Goal: Communication & Community: Participate in discussion

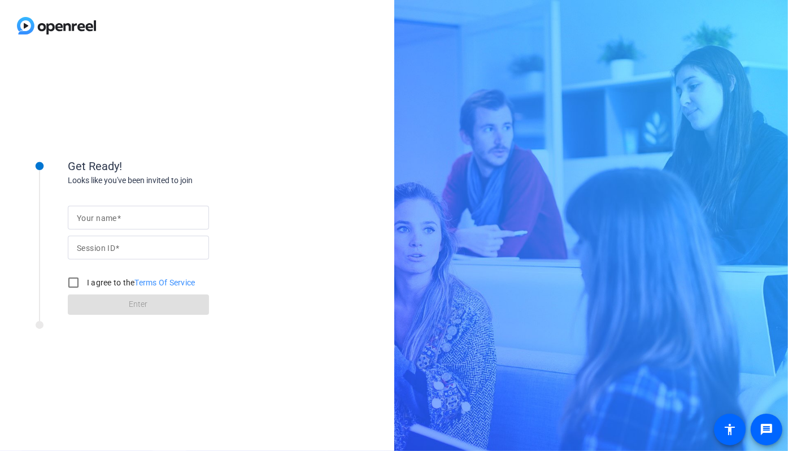
click at [102, 222] on input "Your name" at bounding box center [138, 218] width 123 height 14
type input "E"
type input "[PERSON_NAME]"
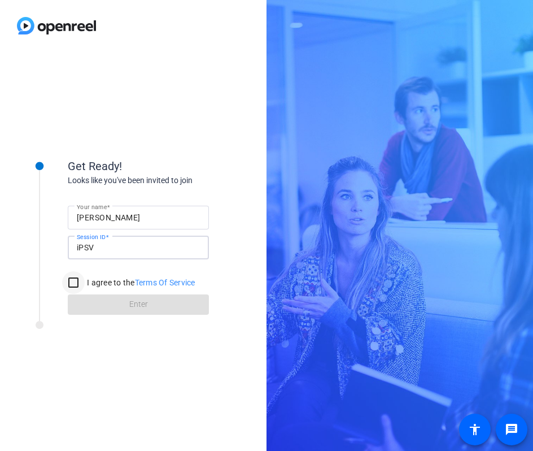
type input "iPSV"
click at [72, 281] on input "I agree to the Terms Of Service" at bounding box center [73, 282] width 23 height 23
checkbox input "true"
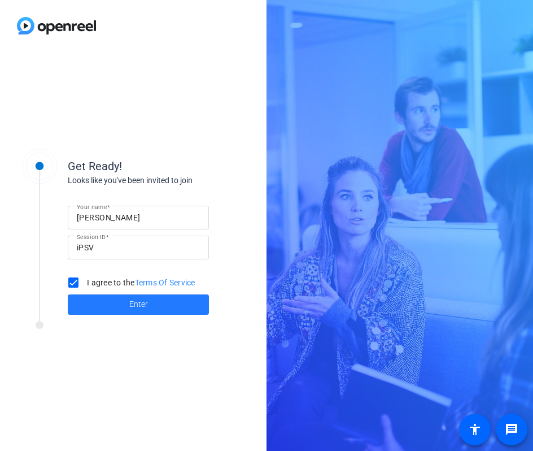
click at [114, 305] on span at bounding box center [138, 304] width 141 height 27
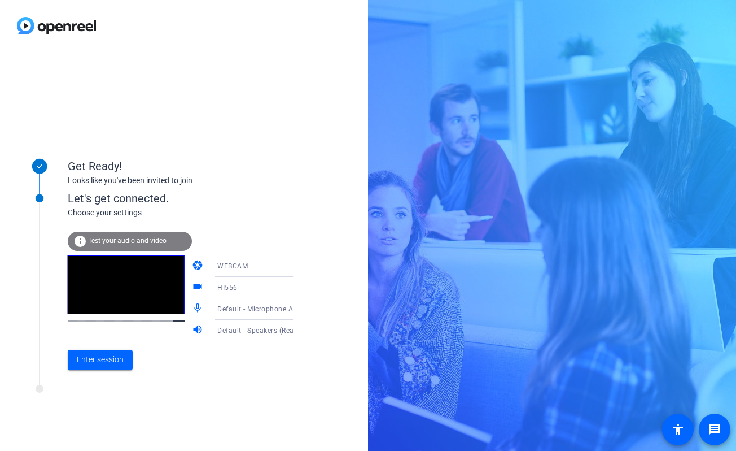
click at [298, 334] on icon at bounding box center [305, 331] width 14 height 14
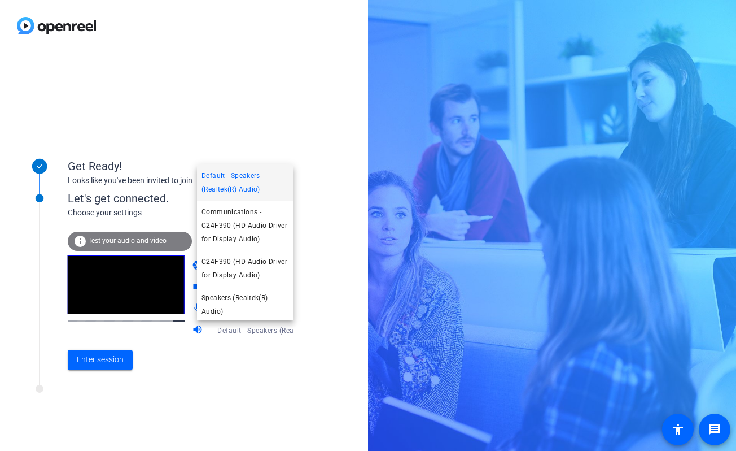
click at [281, 334] on div at bounding box center [368, 225] width 736 height 451
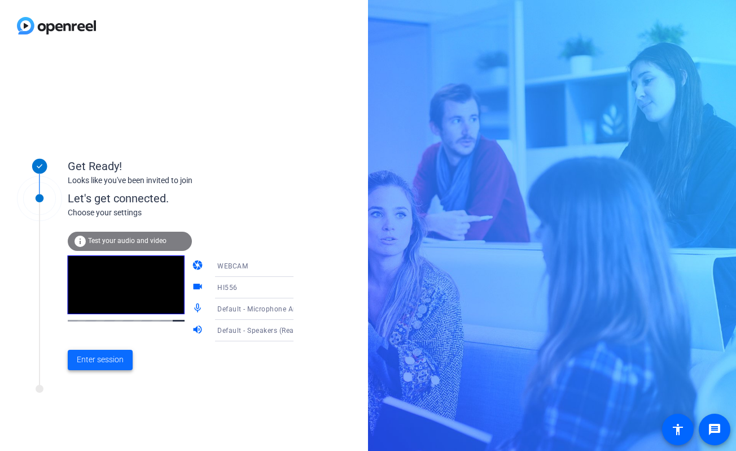
click at [95, 359] on span "Enter session" at bounding box center [100, 359] width 47 height 12
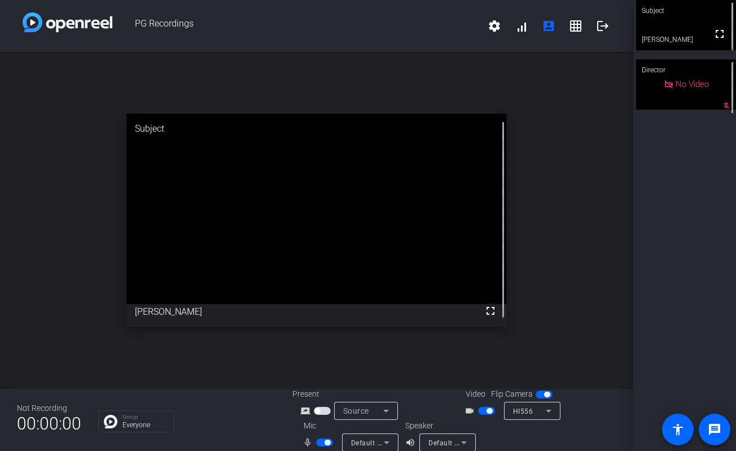
click at [547, 231] on div "open_in_new Subject fullscreen [PERSON_NAME]" at bounding box center [317, 220] width 634 height 337
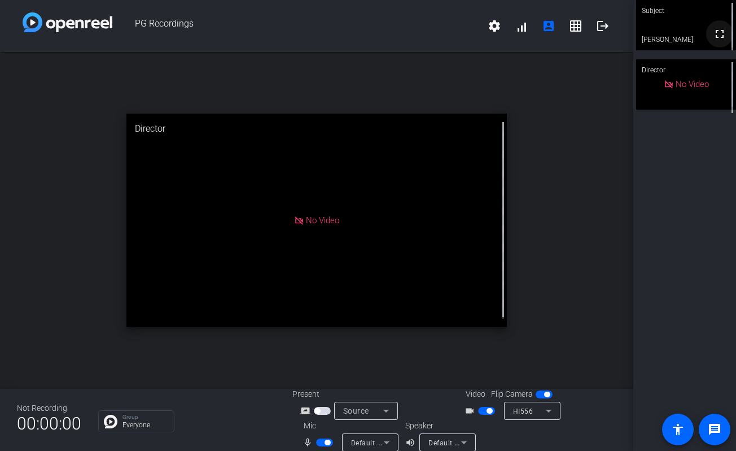
click at [716, 37] on mat-icon "fullscreen" at bounding box center [720, 34] width 14 height 14
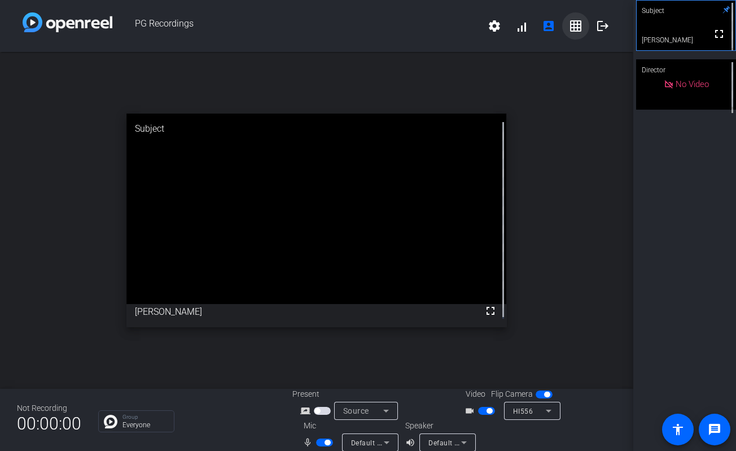
click at [569, 29] on mat-icon "grid_on" at bounding box center [576, 26] width 14 height 14
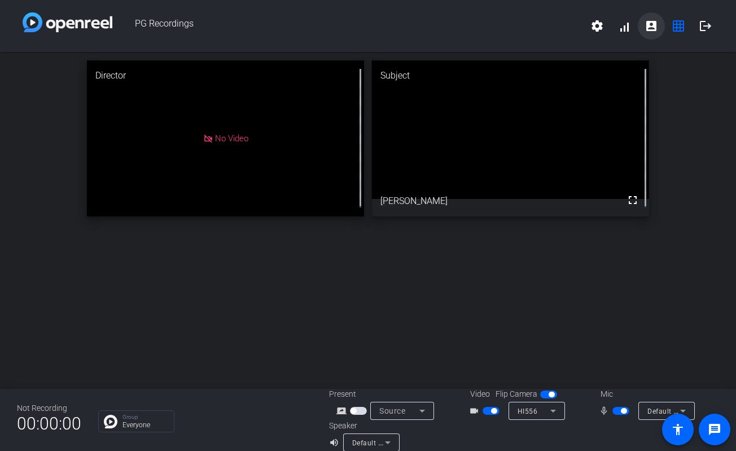
click at [652, 29] on mat-icon "account_box" at bounding box center [652, 26] width 14 height 14
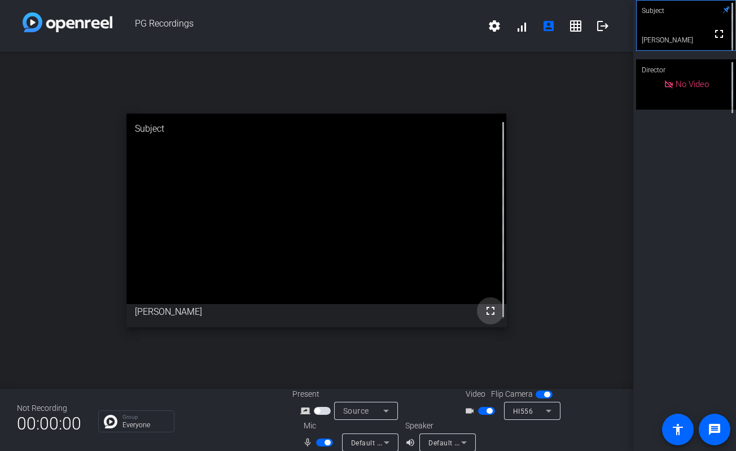
click at [484, 309] on mat-icon "fullscreen" at bounding box center [491, 311] width 14 height 14
click at [111, 305] on div "open_in_new Subject fullscreen [PERSON_NAME]" at bounding box center [317, 220] width 634 height 337
click at [45, 280] on div "open_in_new Subject fullscreen [PERSON_NAME]" at bounding box center [317, 220] width 634 height 337
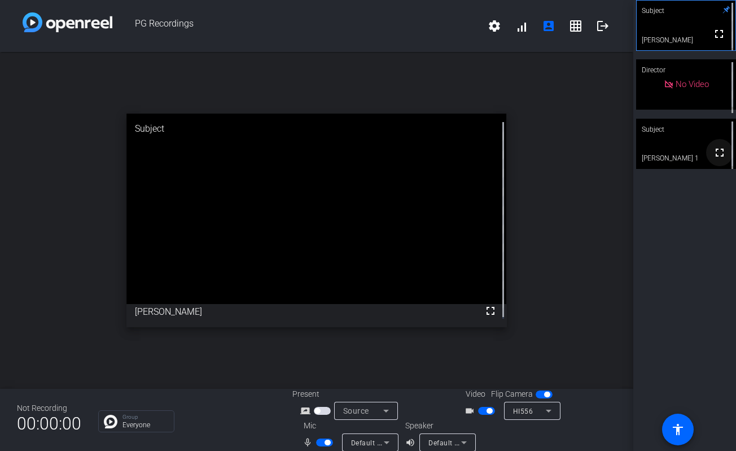
click at [717, 155] on mat-icon "fullscreen" at bounding box center [720, 153] width 14 height 14
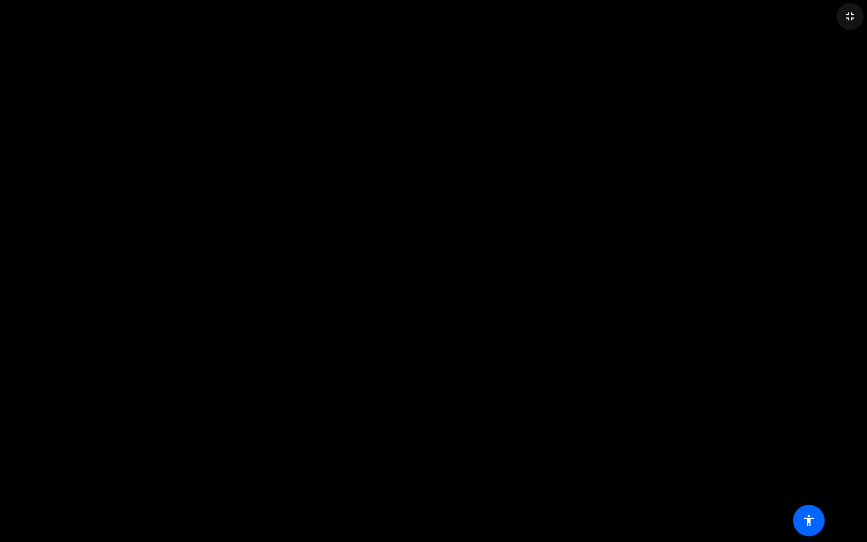
click at [787, 16] on mat-icon "fullscreen_exit" at bounding box center [851, 17] width 14 height 14
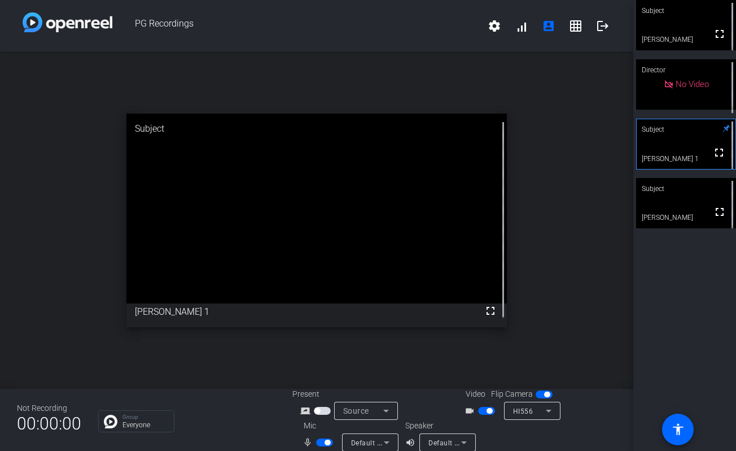
click at [692, 23] on video at bounding box center [686, 25] width 100 height 50
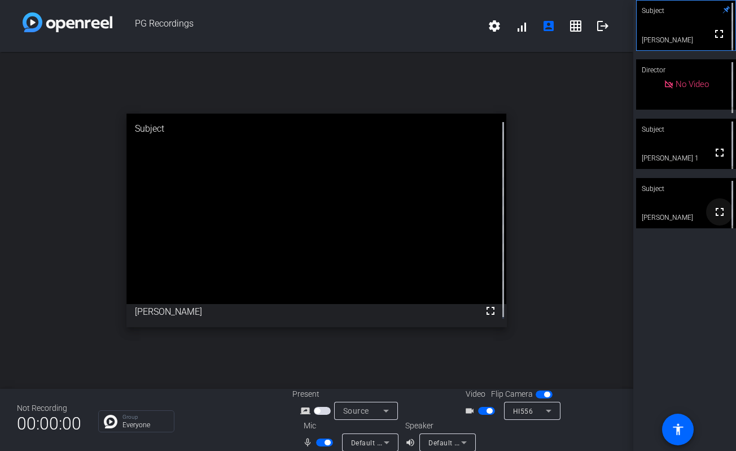
click at [715, 215] on mat-icon "fullscreen" at bounding box center [720, 212] width 14 height 14
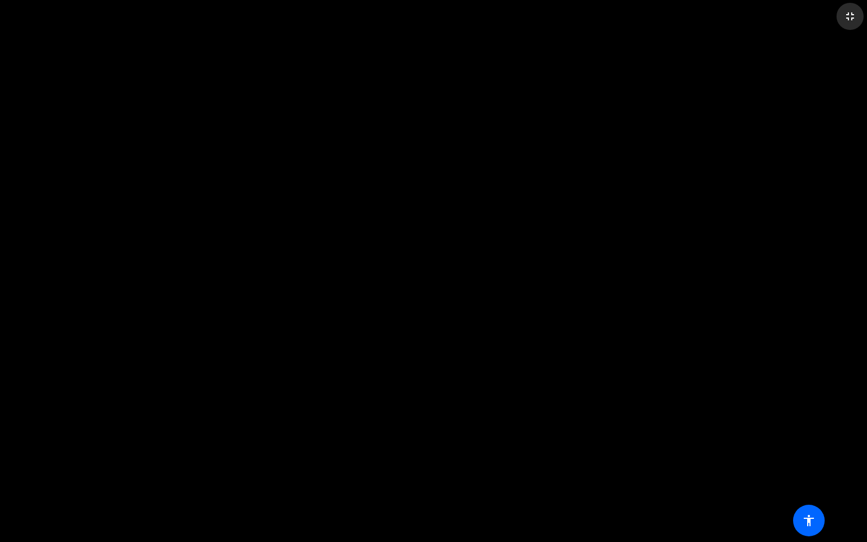
click at [787, 16] on mat-icon "fullscreen_exit" at bounding box center [851, 17] width 14 height 14
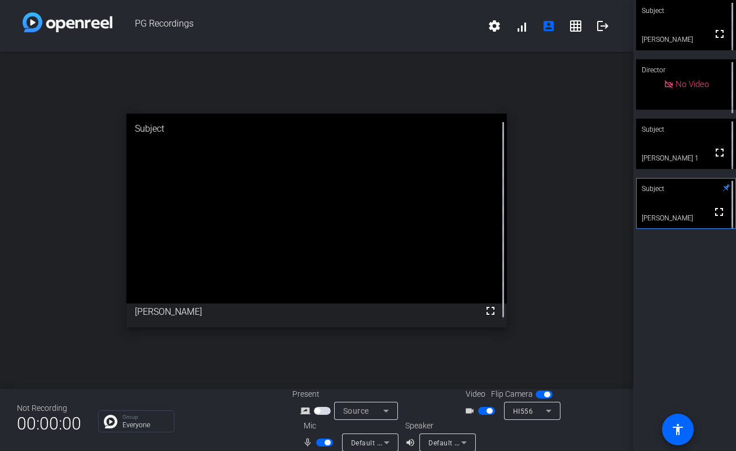
click at [550, 233] on div "open_in_new Subject fullscreen Meg Aitken" at bounding box center [317, 220] width 634 height 337
click at [473, 93] on div "open_in_new Subject fullscreen Meg Aitken" at bounding box center [317, 220] width 634 height 337
click at [678, 30] on video at bounding box center [686, 25] width 100 height 50
click at [678, 30] on video at bounding box center [686, 26] width 99 height 50
click at [716, 41] on mat-icon "fullscreen" at bounding box center [720, 34] width 14 height 14
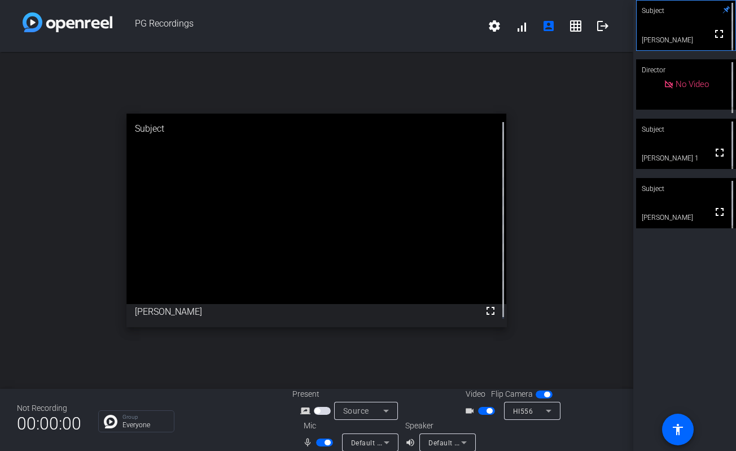
click at [481, 411] on span "button" at bounding box center [486, 411] width 17 height 8
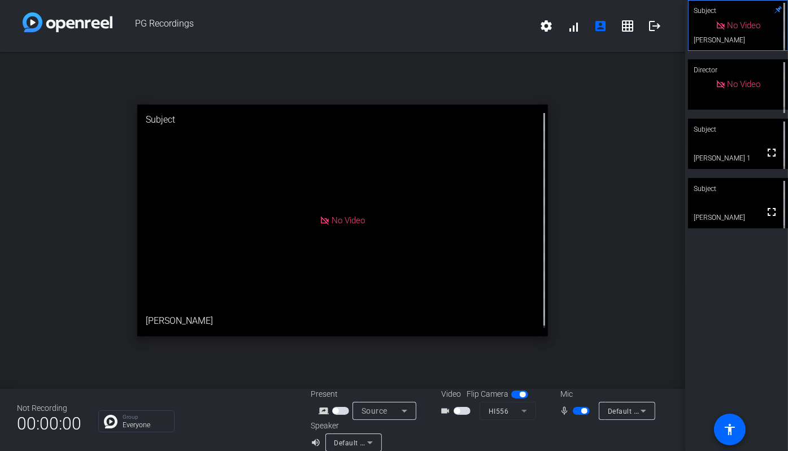
click at [459, 411] on span "button" at bounding box center [461, 411] width 17 height 8
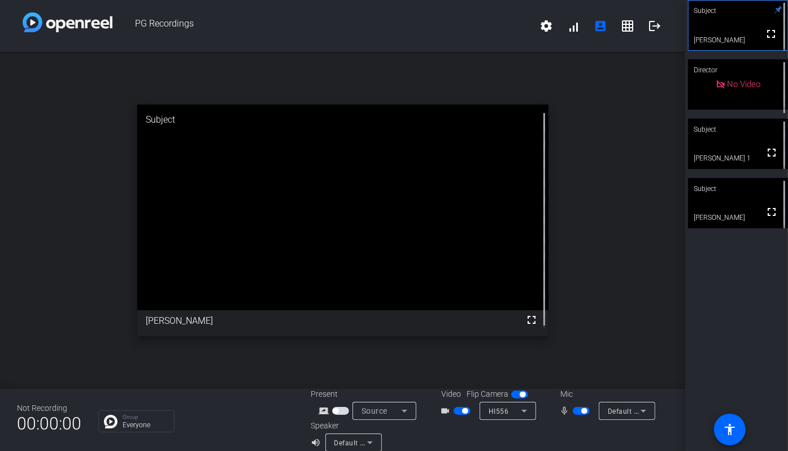
click at [641, 219] on div "open_in_new Subject fullscreen [PERSON_NAME]" at bounding box center [342, 220] width 685 height 337
click at [525, 317] on mat-icon "fullscreen" at bounding box center [532, 320] width 14 height 14
click at [765, 37] on mat-icon "fullscreen" at bounding box center [771, 34] width 14 height 14
click at [765, 40] on mat-icon "fullscreen" at bounding box center [771, 34] width 14 height 14
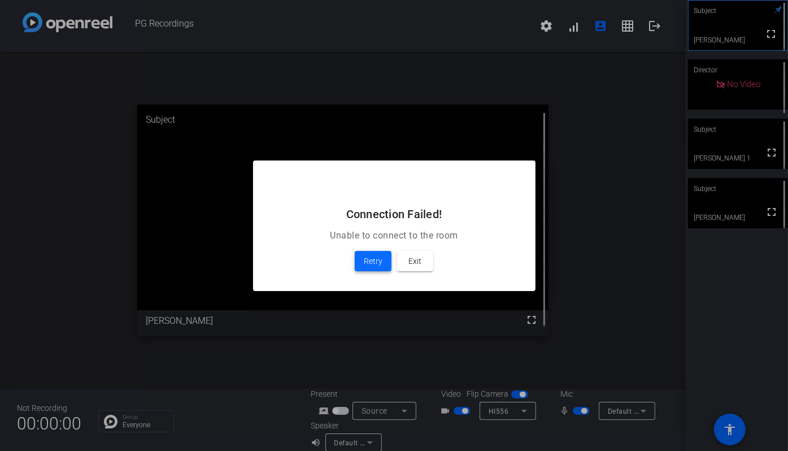
click at [368, 264] on span "Retry" at bounding box center [373, 261] width 19 height 14
click at [377, 260] on span "Retry" at bounding box center [373, 261] width 19 height 14
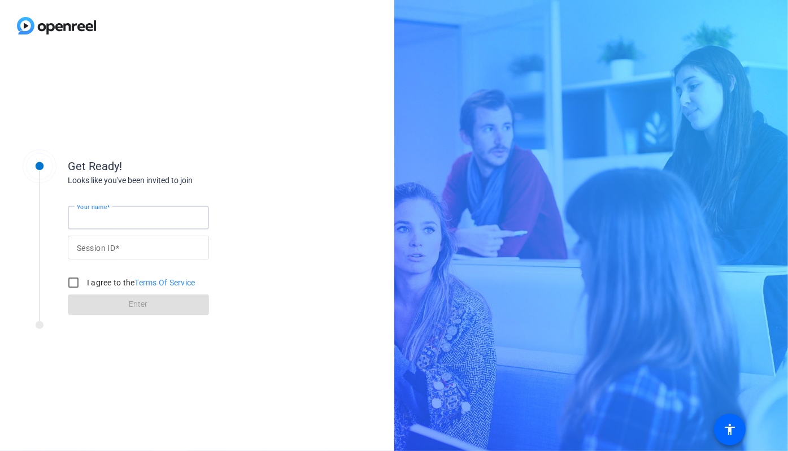
click at [91, 211] on input "Your name" at bounding box center [138, 218] width 123 height 14
type input "[PERSON_NAME]"
type input "iPSV"
click at [72, 284] on input "I agree to the Terms Of Service" at bounding box center [73, 282] width 23 height 23
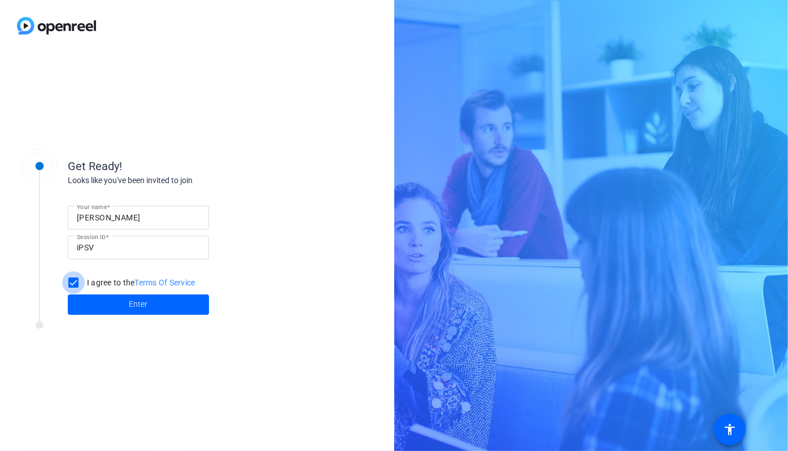
click at [72, 280] on input "I agree to the Terms Of Service" at bounding box center [73, 282] width 23 height 23
click at [74, 285] on input "I agree to the Terms Of Service" at bounding box center [73, 282] width 23 height 23
checkbox input "true"
click at [124, 306] on span at bounding box center [138, 304] width 141 height 27
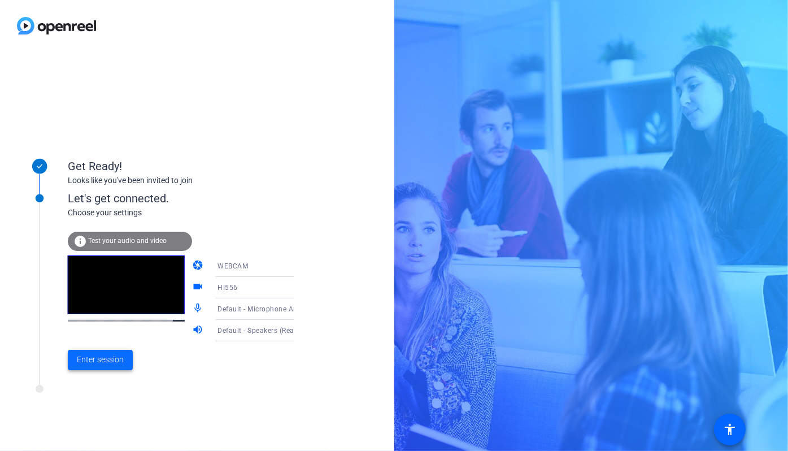
click at [102, 365] on span "Enter session" at bounding box center [100, 359] width 47 height 12
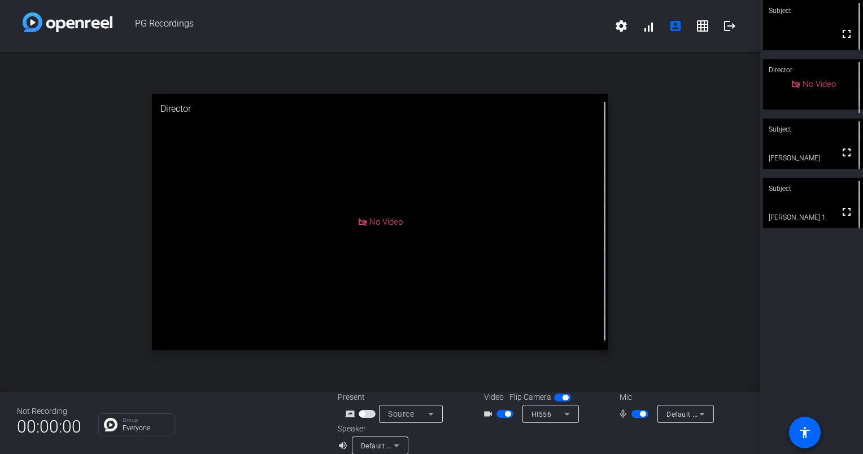
click at [685, 260] on div "open_in_new Director No Video" at bounding box center [380, 222] width 760 height 340
click at [679, 265] on div "open_in_new Director No Video" at bounding box center [380, 222] width 760 height 340
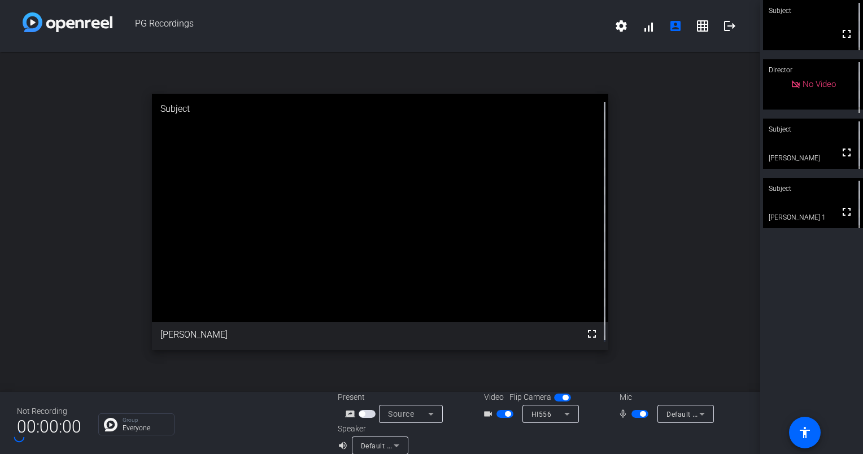
click at [683, 227] on div "open_in_new Subject fullscreen Meg Aitken" at bounding box center [380, 222] width 760 height 340
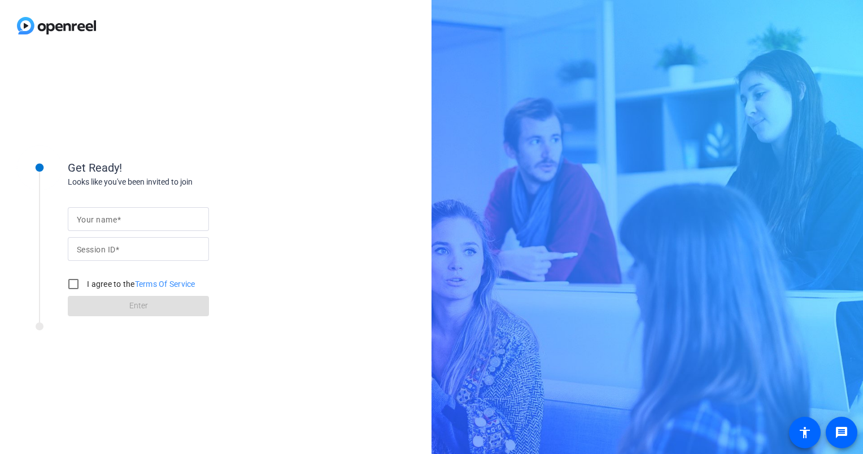
click at [103, 224] on mat-label "Your name" at bounding box center [97, 219] width 40 height 9
click at [103, 224] on input "Your name" at bounding box center [138, 219] width 123 height 14
type input "e"
type input "[PERSON_NAME]"
type input "iPSV"
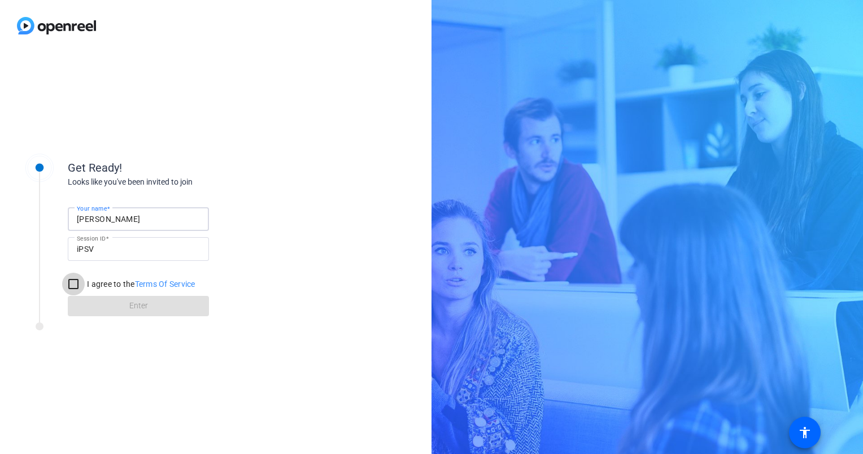
click at [70, 285] on input "I agree to the Terms Of Service" at bounding box center [73, 284] width 23 height 23
checkbox input "true"
click at [134, 306] on span "Enter" at bounding box center [138, 306] width 19 height 12
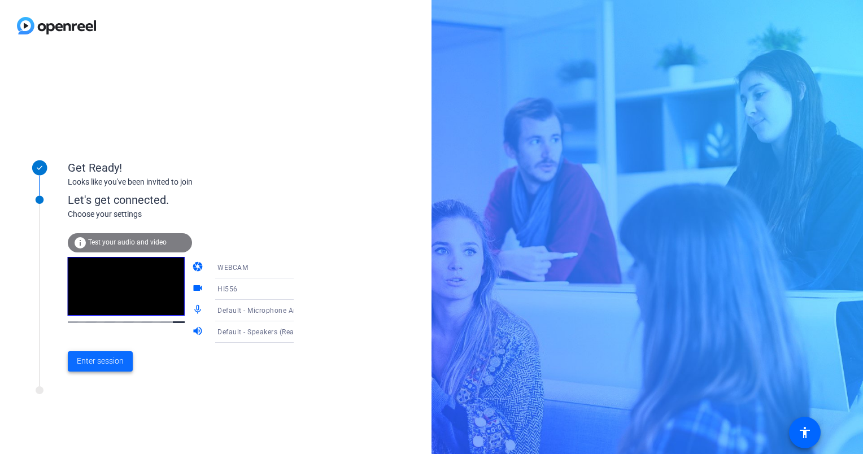
click at [108, 369] on span at bounding box center [100, 361] width 65 height 27
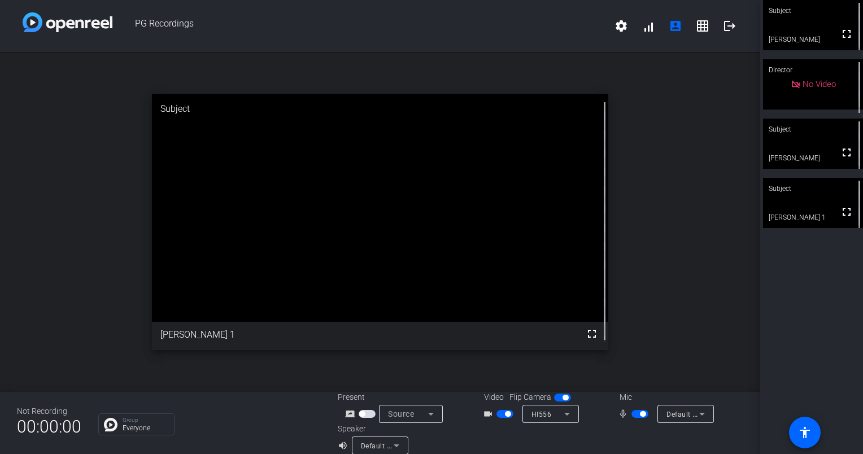
click at [653, 260] on div "open_in_new Subject fullscreen April Boyer 1" at bounding box center [380, 222] width 760 height 340
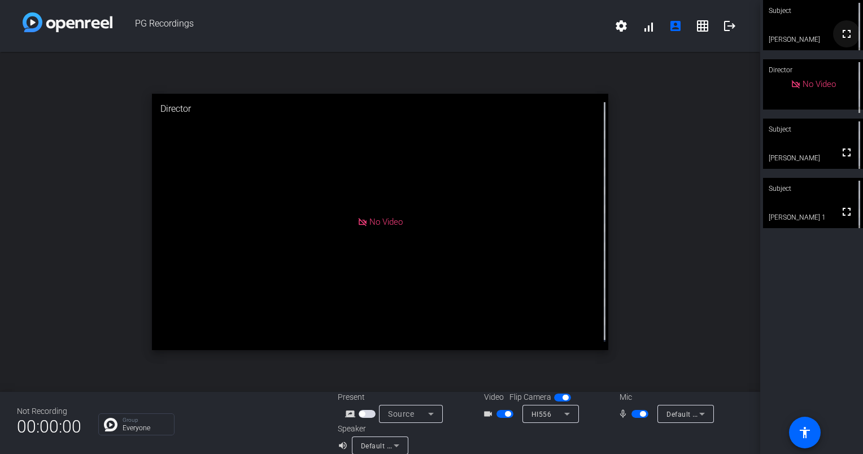
click at [841, 40] on mat-icon "fullscreen" at bounding box center [847, 34] width 14 height 14
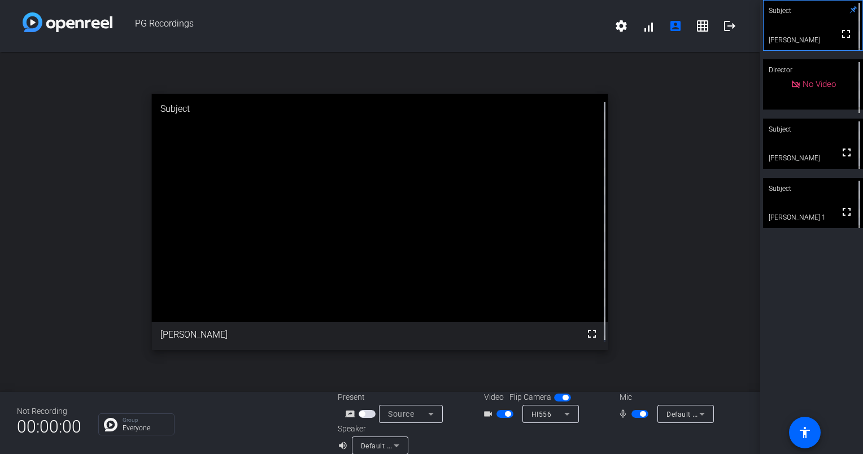
click at [77, 323] on div "open_in_new Subject fullscreen [PERSON_NAME]" at bounding box center [380, 222] width 760 height 340
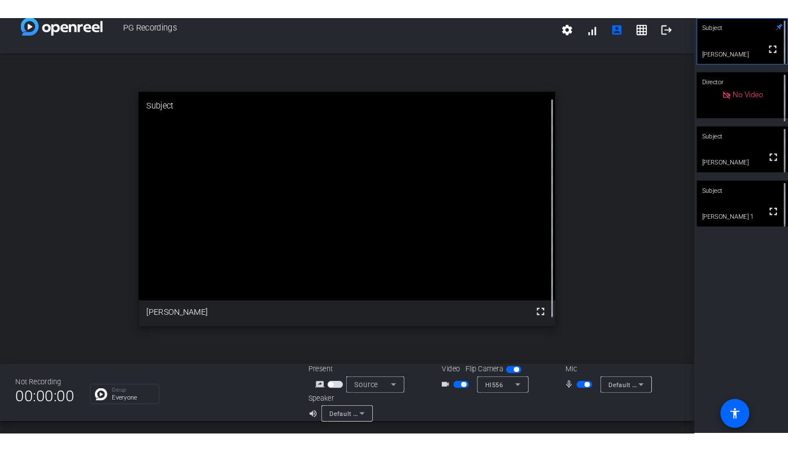
scroll to position [12, 0]
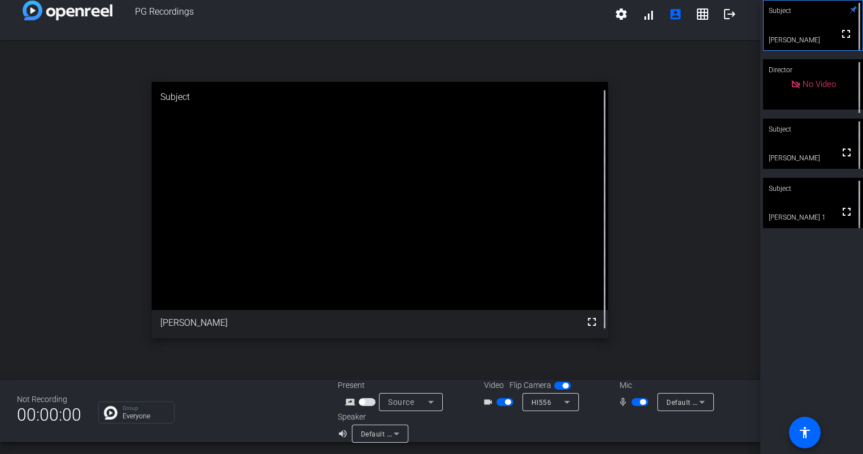
click at [640, 401] on span "button" at bounding box center [643, 402] width 6 height 6
click at [638, 401] on span "button" at bounding box center [639, 402] width 17 height 8
click at [632, 401] on span "button" at bounding box center [639, 402] width 17 height 8
click at [632, 401] on span "button" at bounding box center [635, 402] width 6 height 6
click at [633, 401] on span "button" at bounding box center [639, 402] width 17 height 8
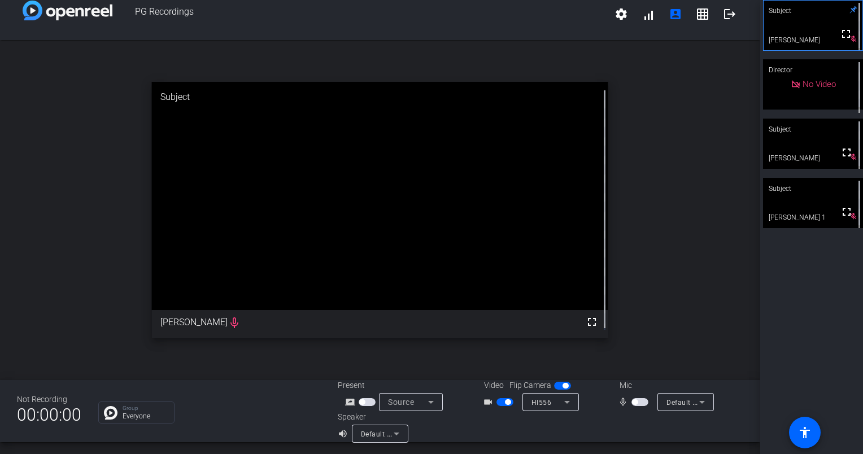
click at [633, 401] on span "button" at bounding box center [639, 402] width 17 height 8
click at [631, 407] on mat-slide-toggle at bounding box center [640, 402] width 19 height 12
click at [634, 402] on span "button" at bounding box center [639, 402] width 17 height 8
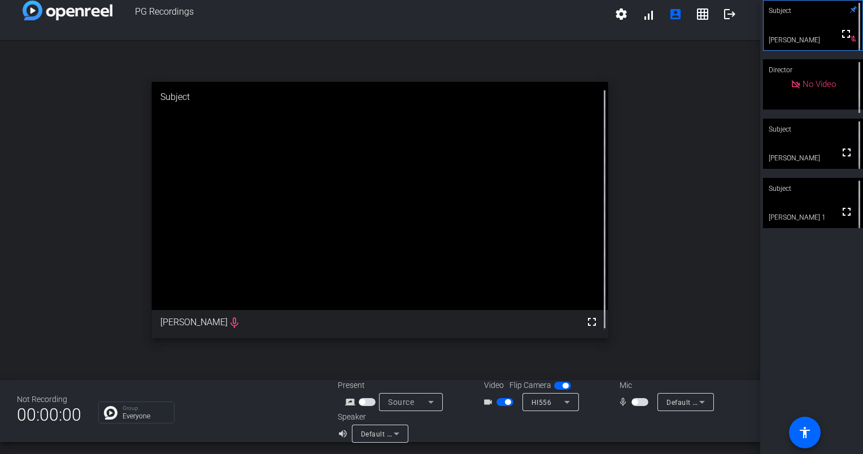
click at [634, 402] on span "button" at bounding box center [639, 402] width 17 height 8
click at [640, 402] on span "button" at bounding box center [643, 402] width 6 height 6
click at [635, 402] on span "button" at bounding box center [639, 402] width 17 height 8
click at [695, 398] on icon at bounding box center [702, 402] width 14 height 14
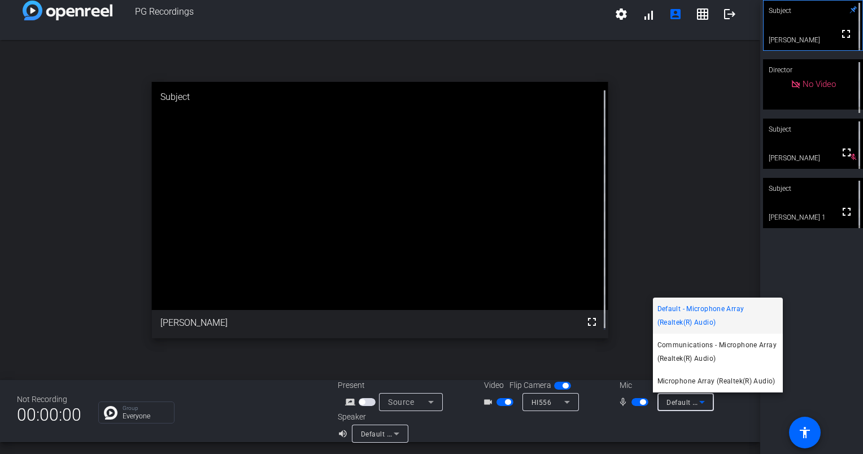
click at [689, 404] on div at bounding box center [431, 227] width 863 height 454
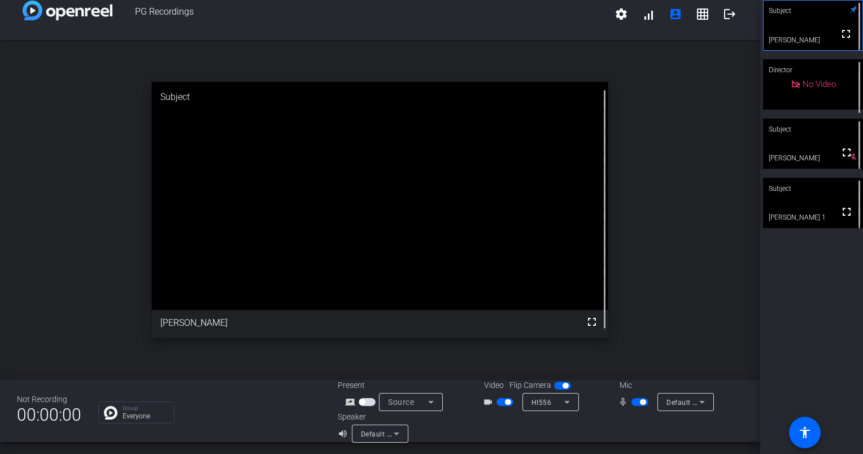
click at [640, 401] on span "button" at bounding box center [643, 402] width 6 height 6
click at [713, 332] on div "open_in_new Subject fullscreen Cecilia Ehresman mic_none" at bounding box center [380, 210] width 760 height 340
click at [840, 217] on mat-icon "fullscreen" at bounding box center [847, 212] width 14 height 14
click at [636, 401] on span "button" at bounding box center [639, 402] width 17 height 8
click at [631, 398] on button "button" at bounding box center [639, 402] width 17 height 8
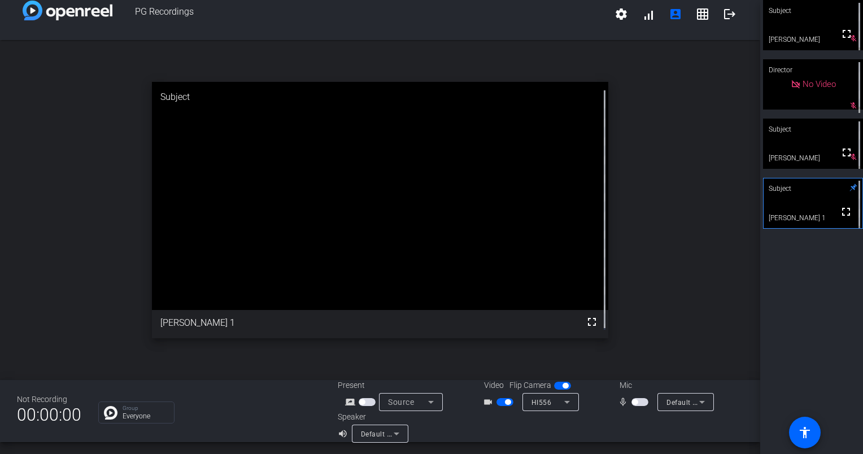
click at [124, 260] on div "open_in_new Subject fullscreen April Boyer 1" at bounding box center [380, 210] width 760 height 340
click at [622, 312] on div "open_in_new Subject fullscreen April Boyer 1" at bounding box center [380, 210] width 760 height 340
click at [631, 402] on span "button" at bounding box center [639, 402] width 17 height 8
click at [631, 406] on mat-slide-toggle at bounding box center [640, 402] width 19 height 12
click at [635, 399] on span "button" at bounding box center [639, 402] width 17 height 8
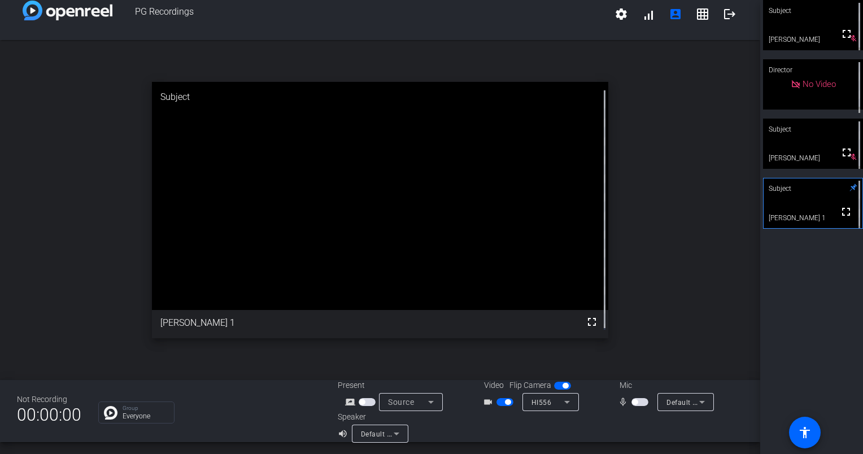
click at [658, 291] on div "open_in_new Subject fullscreen April Boyer 1" at bounding box center [380, 210] width 760 height 340
click at [632, 402] on span "button" at bounding box center [635, 402] width 6 height 6
click at [638, 398] on span "button" at bounding box center [639, 402] width 17 height 8
click at [840, 156] on mat-icon "fullscreen" at bounding box center [847, 153] width 14 height 14
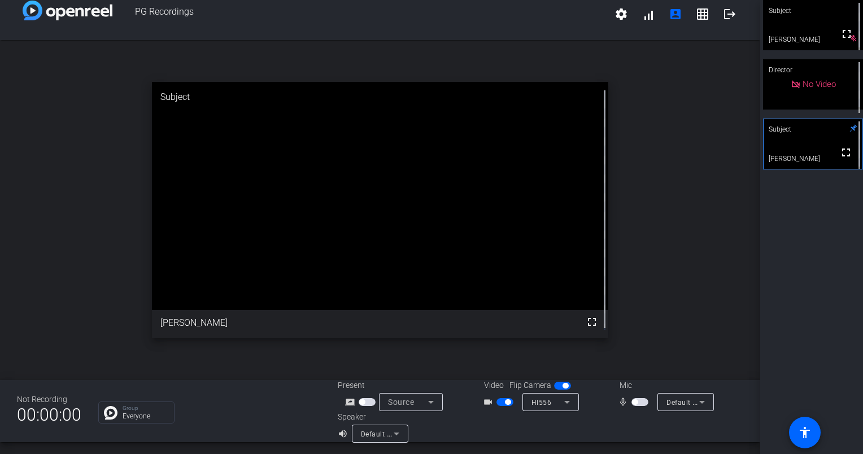
click at [38, 308] on div "open_in_new Subject fullscreen Meg Aitken" at bounding box center [380, 210] width 760 height 340
click at [632, 399] on span "button" at bounding box center [635, 402] width 6 height 6
click at [641, 401] on span "button" at bounding box center [639, 402] width 17 height 8
click at [113, 200] on div "open_in_new Subject fullscreen Meg Aitken" at bounding box center [380, 210] width 760 height 340
click at [63, 305] on div "open_in_new Subject fullscreen Meg Aitken" at bounding box center [380, 210] width 760 height 340
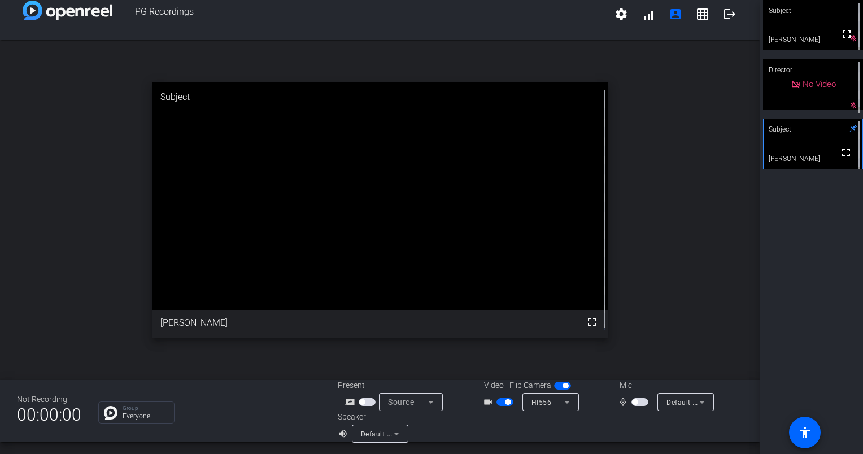
click at [632, 401] on span "button" at bounding box center [635, 402] width 6 height 6
click at [640, 403] on span "button" at bounding box center [643, 402] width 6 height 6
click at [631, 404] on span "button" at bounding box center [639, 402] width 17 height 8
click at [640, 402] on span "button" at bounding box center [643, 402] width 6 height 6
click at [639, 400] on span "button" at bounding box center [639, 402] width 17 height 8
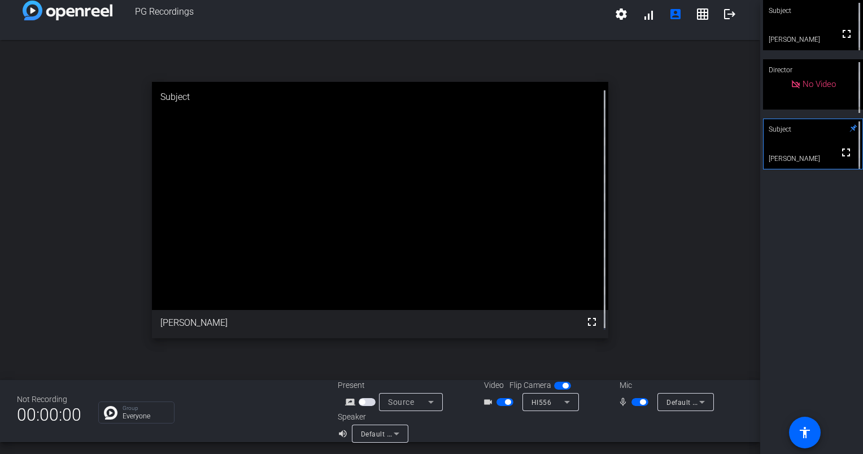
click at [811, 23] on video at bounding box center [813, 25] width 100 height 50
click at [811, 23] on video at bounding box center [812, 26] width 99 height 50
click at [811, 23] on video at bounding box center [813, 25] width 100 height 50
click at [811, 23] on video at bounding box center [812, 26] width 99 height 50
click at [810, 136] on div "Subject" at bounding box center [813, 129] width 100 height 21
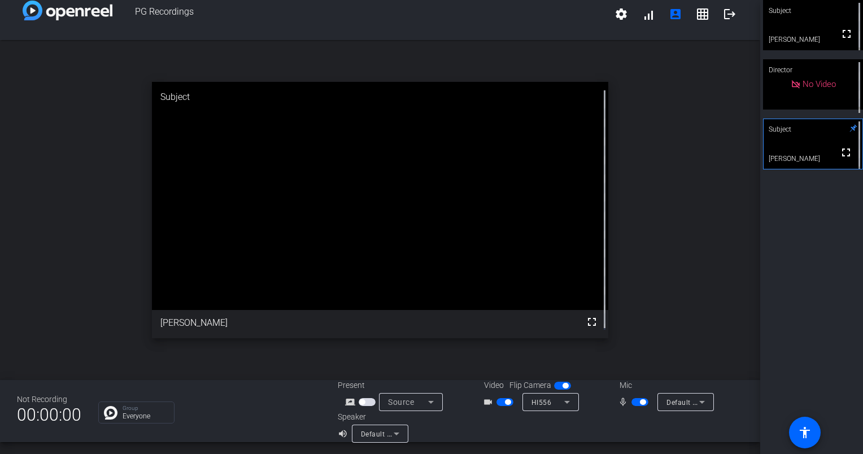
click at [804, 16] on div "Subject" at bounding box center [813, 10] width 100 height 21
click at [792, 135] on div "Subject" at bounding box center [813, 129] width 100 height 21
click at [823, 18] on div "Subject" at bounding box center [813, 10] width 100 height 21
click at [804, 146] on video at bounding box center [813, 144] width 100 height 50
click at [820, 15] on div "Subject" at bounding box center [813, 10] width 100 height 21
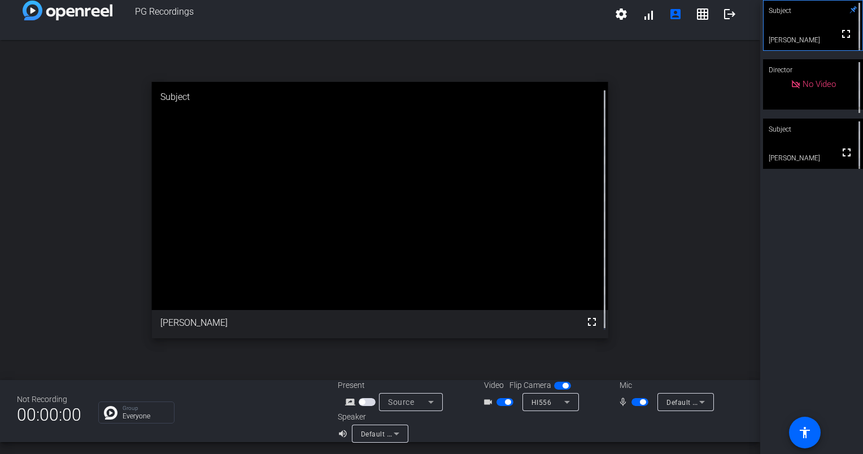
click at [793, 129] on div "Subject" at bounding box center [813, 129] width 100 height 21
click at [633, 401] on span "button" at bounding box center [639, 402] width 17 height 8
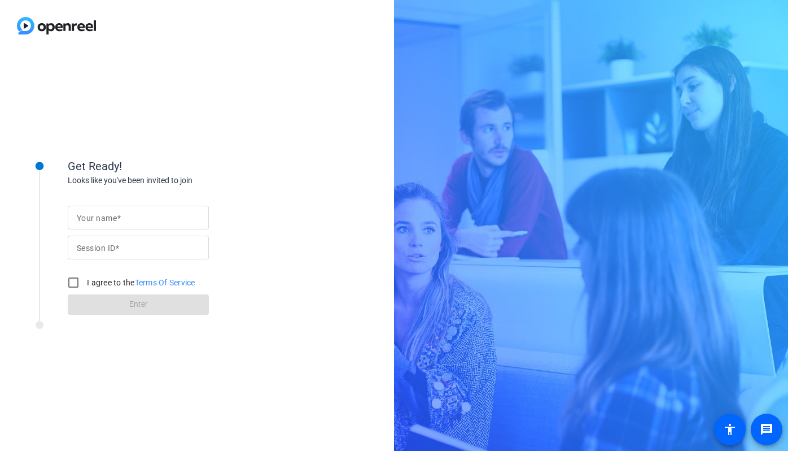
click at [119, 219] on span at bounding box center [119, 217] width 4 height 9
click at [119, 219] on input "Your name" at bounding box center [138, 218] width 123 height 14
type input "e"
type input "[PERSON_NAME]"
type input "iPSV"
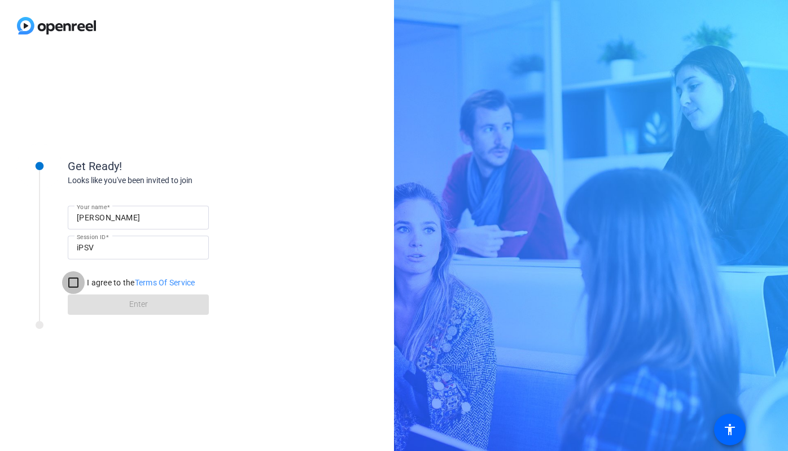
click at [81, 272] on input "I agree to the Terms Of Service" at bounding box center [73, 282] width 23 height 23
checkbox input "true"
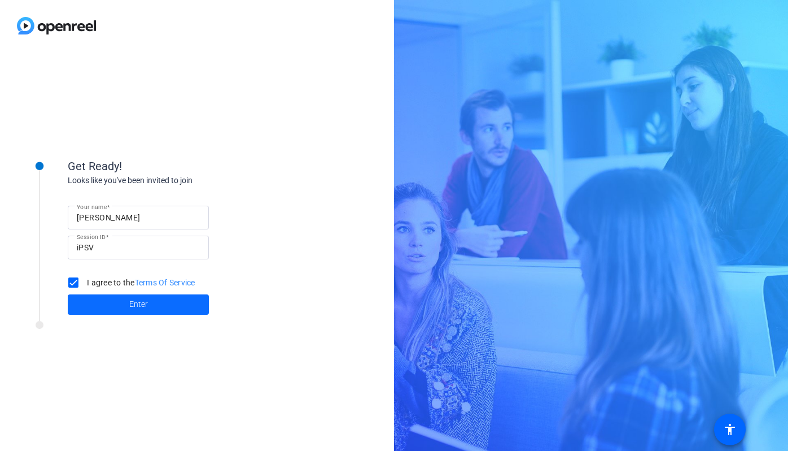
click at [120, 308] on span at bounding box center [138, 304] width 141 height 27
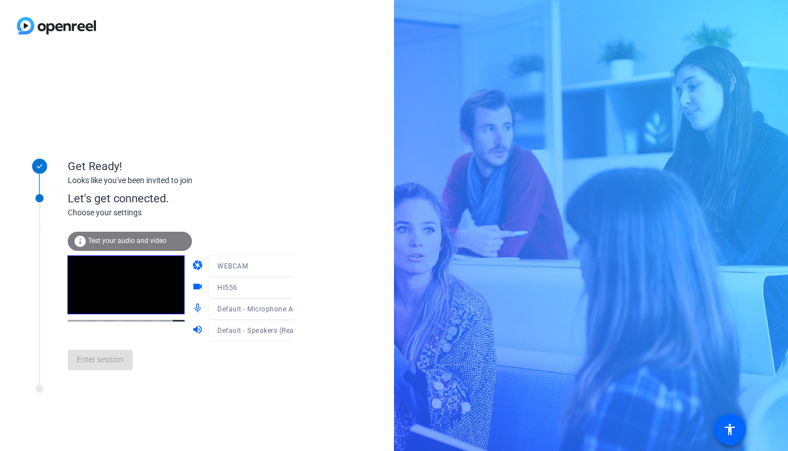
click at [99, 356] on div "Enter session" at bounding box center [192, 359] width 249 height 37
click at [156, 407] on div "Get Ready! Looks like you've been invited to join Let's get connected. Choose y…" at bounding box center [197, 250] width 394 height 399
click at [115, 363] on span "Enter session" at bounding box center [100, 359] width 47 height 12
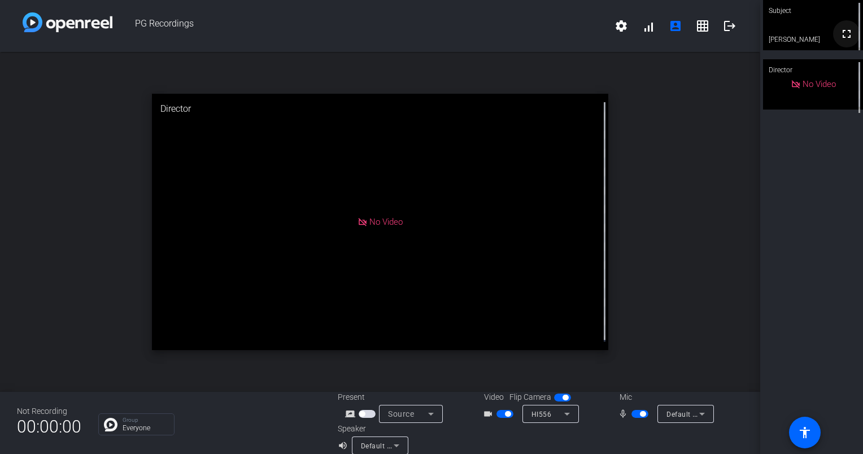
click at [788, 38] on mat-icon "fullscreen" at bounding box center [847, 34] width 14 height 14
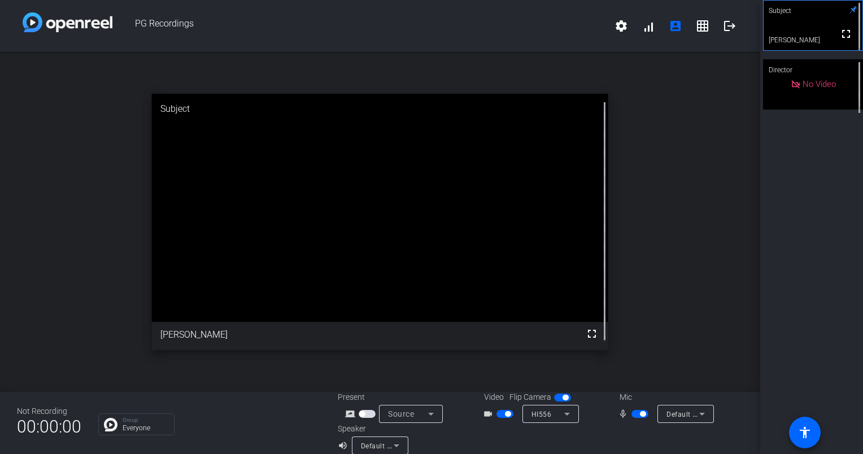
click at [669, 265] on div "open_in_new Subject fullscreen [PERSON_NAME]" at bounding box center [380, 222] width 760 height 340
click at [640, 220] on div "open_in_new Subject fullscreen [PERSON_NAME]" at bounding box center [380, 222] width 760 height 340
click at [689, 165] on div "open_in_new Subject fullscreen" at bounding box center [380, 222] width 760 height 340
click at [96, 241] on div "open_in_new Subject fullscreen" at bounding box center [380, 222] width 760 height 340
